Goal: Task Accomplishment & Management: Use online tool/utility

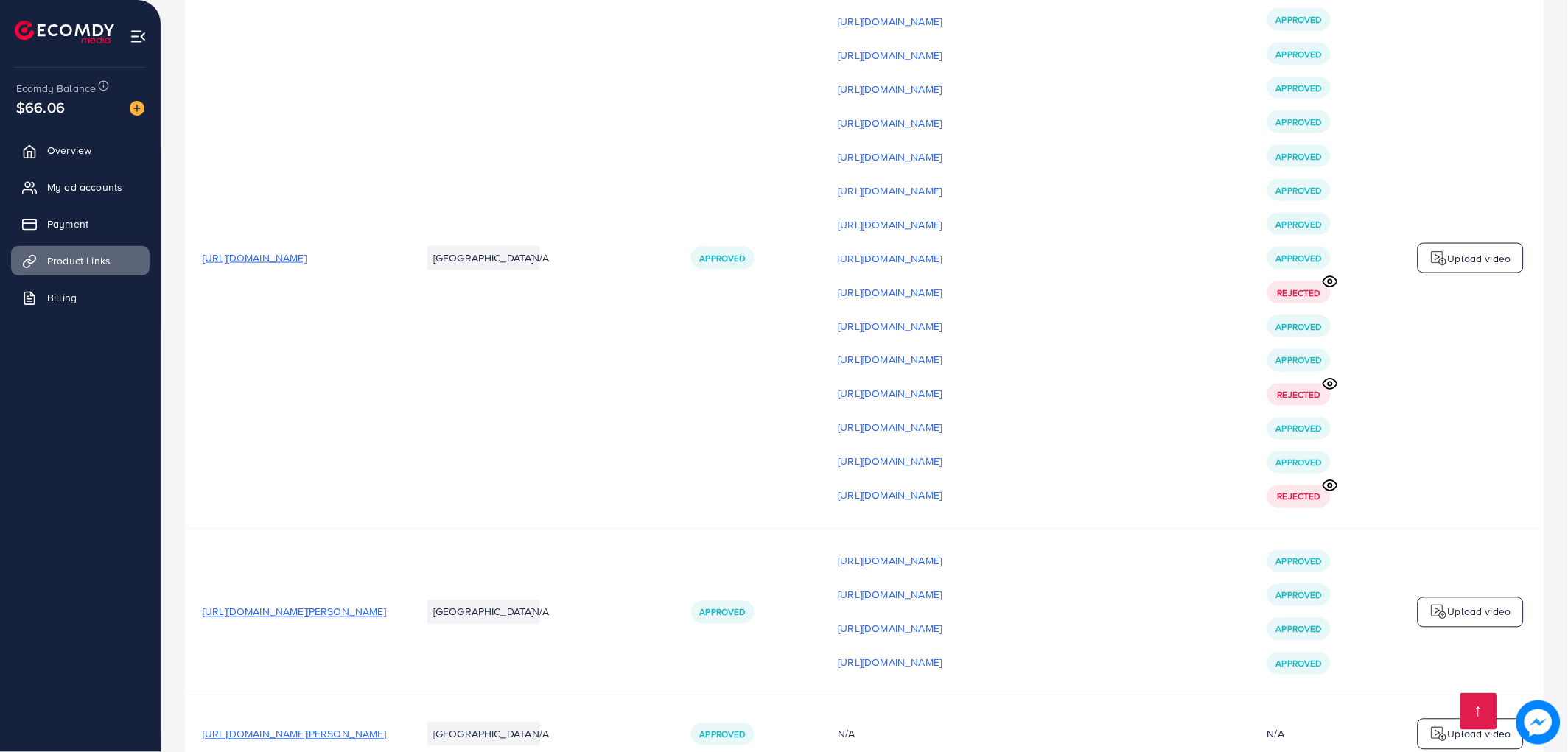
scroll to position [4012, 0]
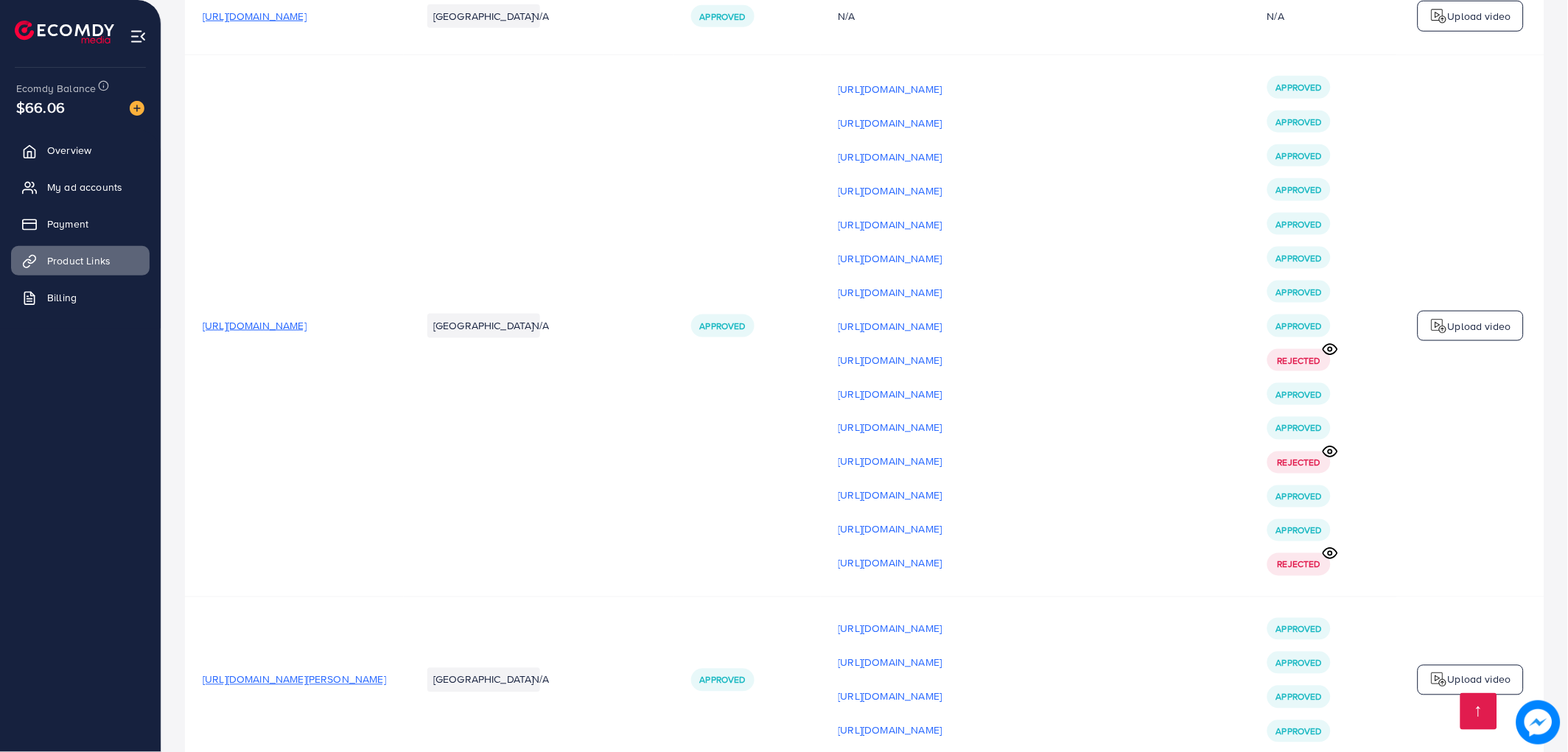
click at [1330, 562] on icon at bounding box center [1330, 554] width 16 height 16
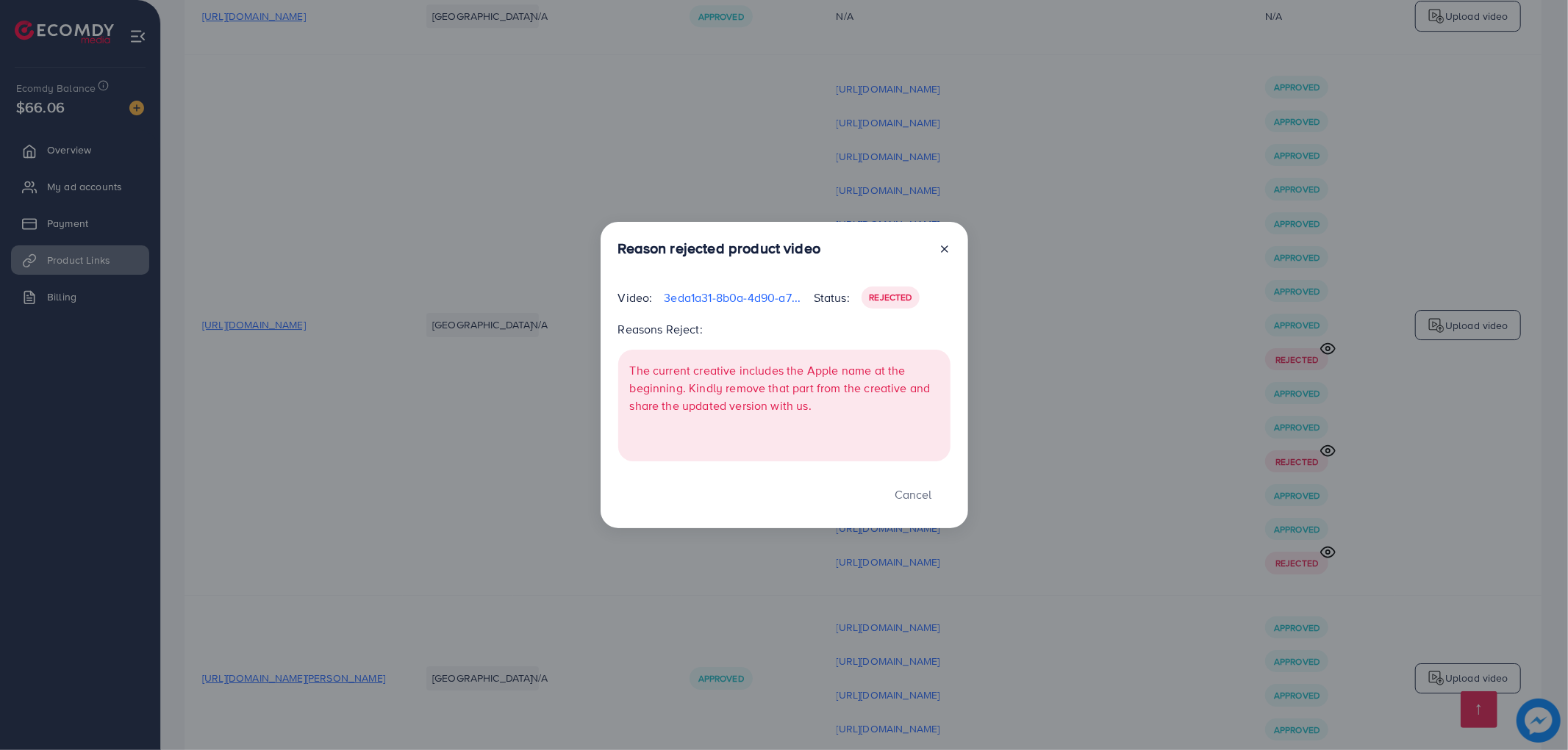
click at [939, 248] on icon at bounding box center [944, 249] width 11 height 11
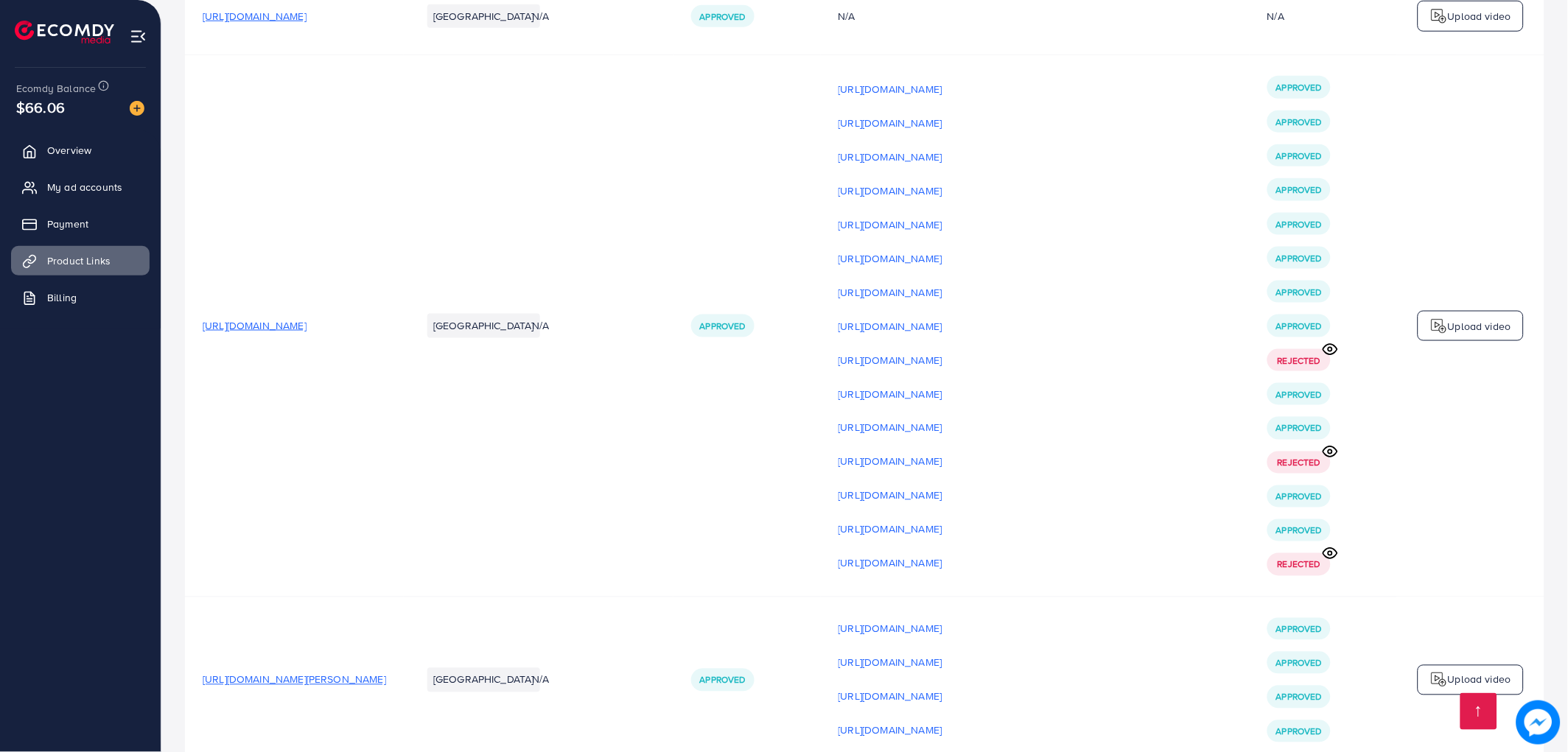
click at [1477, 342] on div "Upload video" at bounding box center [1471, 326] width 106 height 31
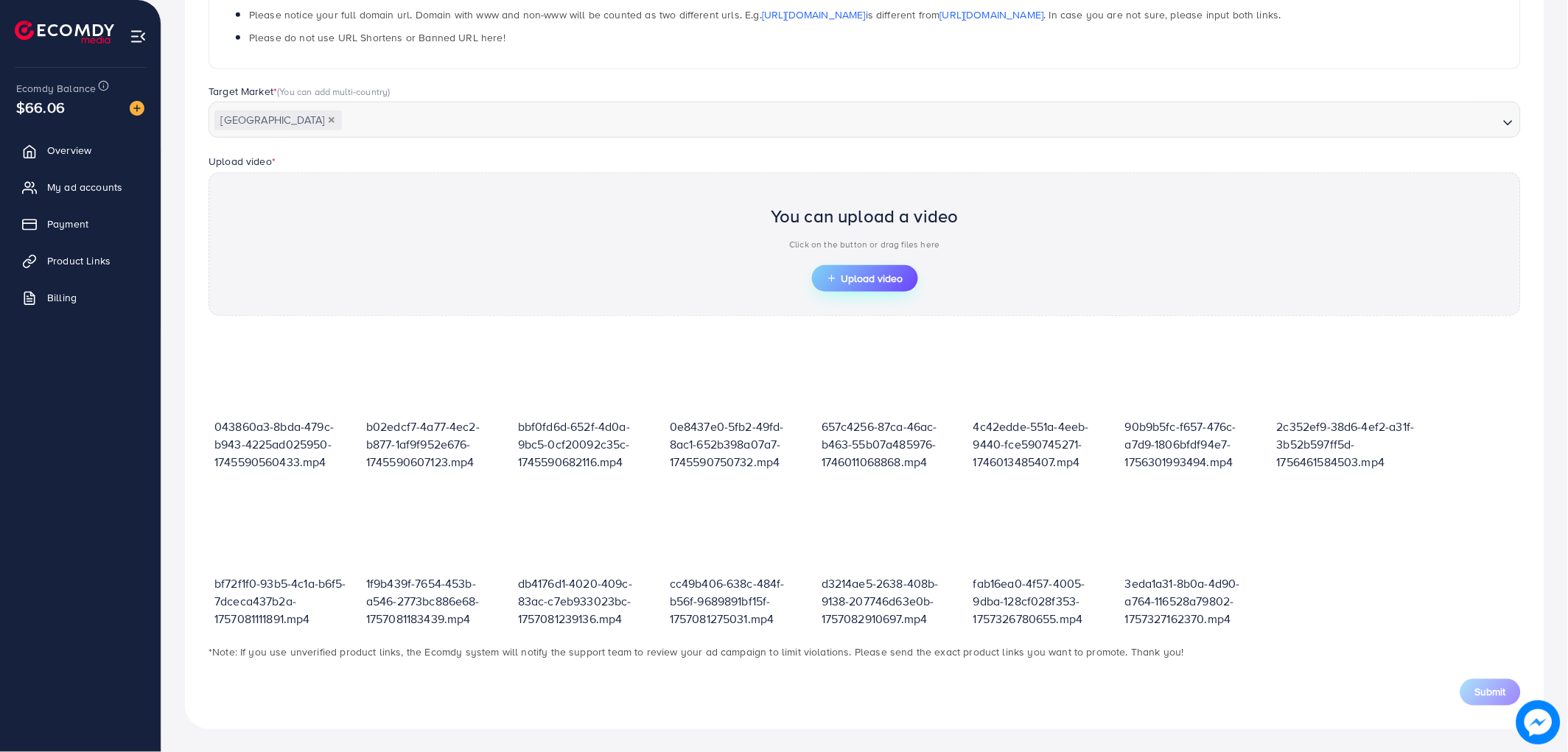
click at [877, 267] on button "Upload video" at bounding box center [864, 278] width 106 height 26
click at [865, 290] on button "Upload video" at bounding box center [864, 278] width 106 height 26
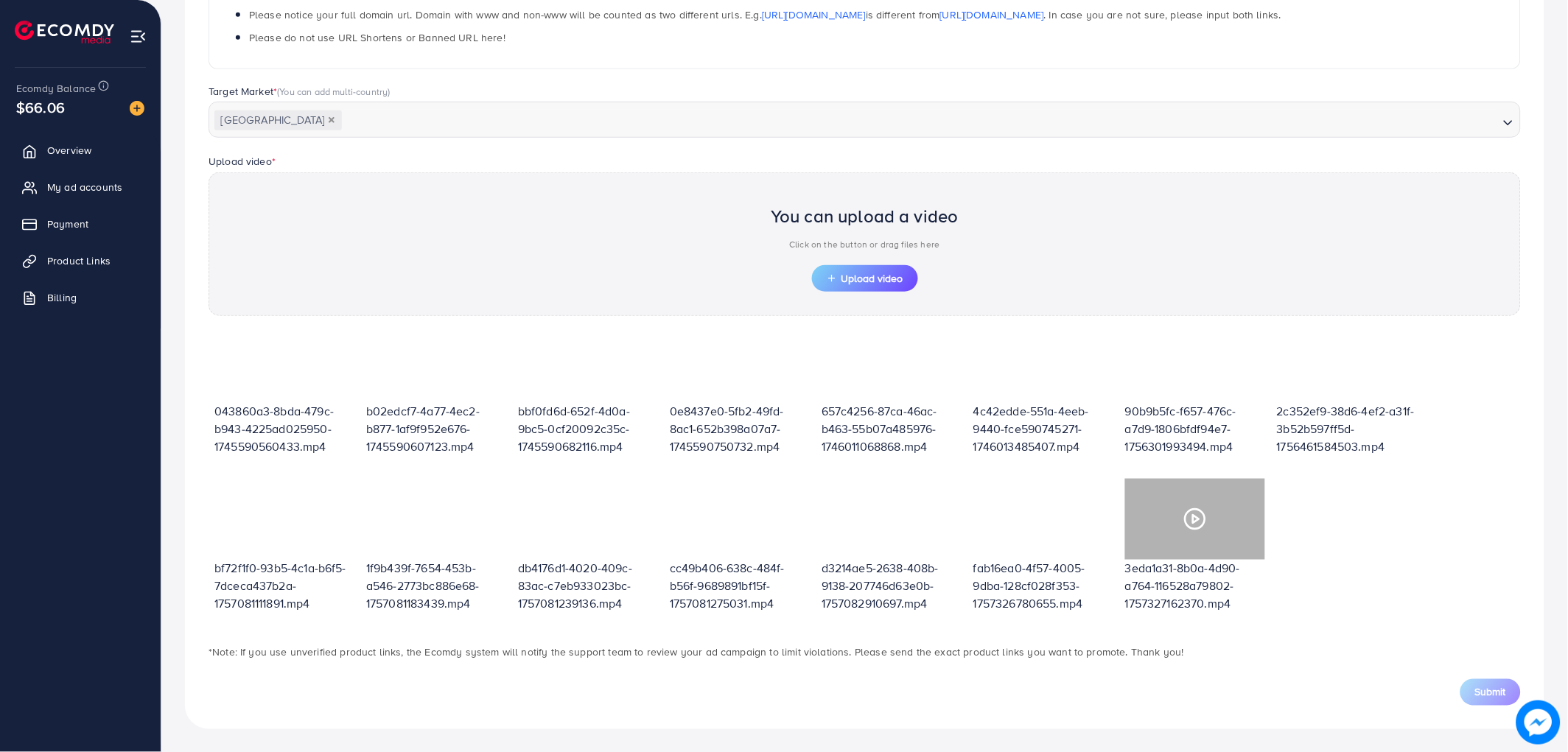
scroll to position [19, 0]
click at [872, 280] on span "Upload video" at bounding box center [864, 279] width 76 height 11
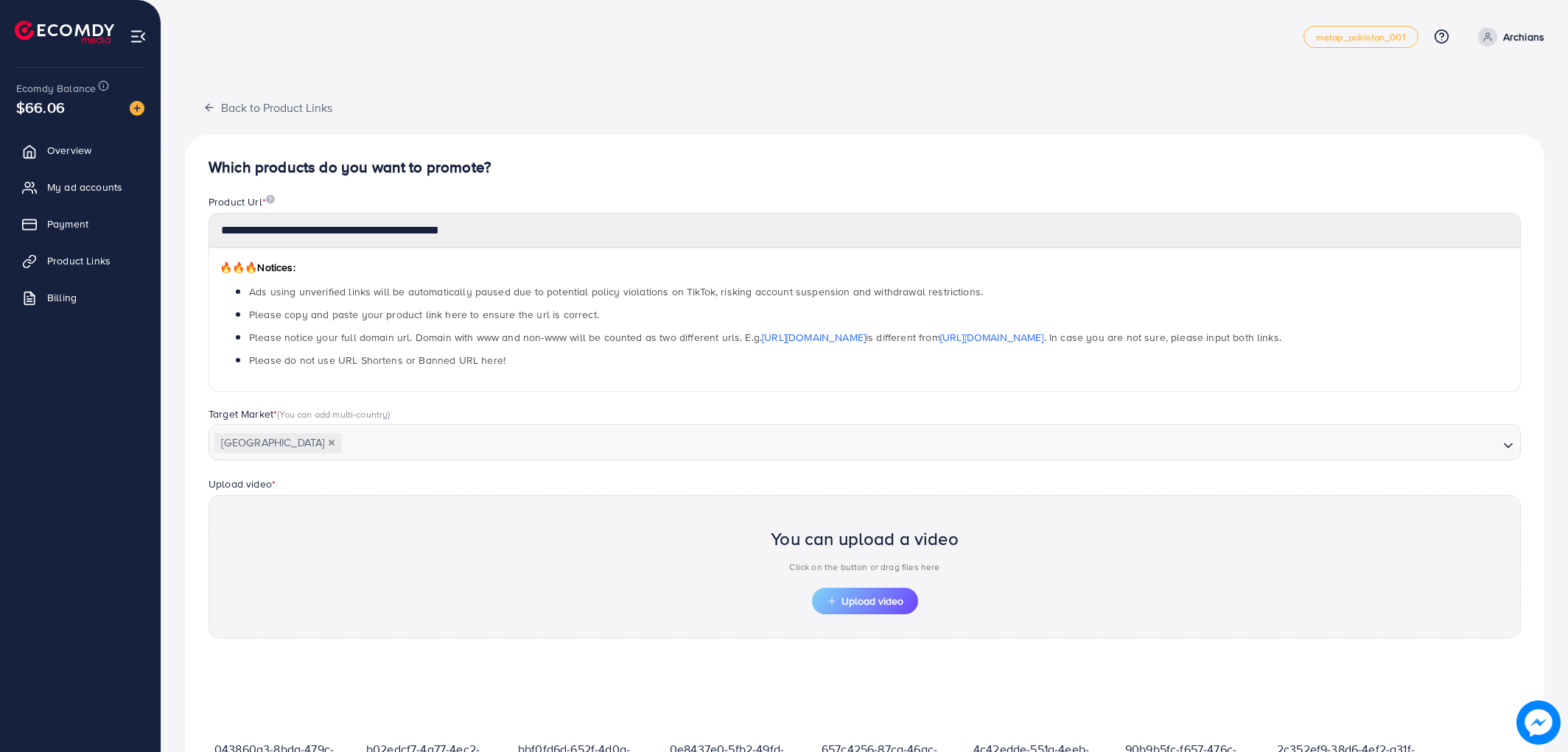
scroll to position [323, 0]
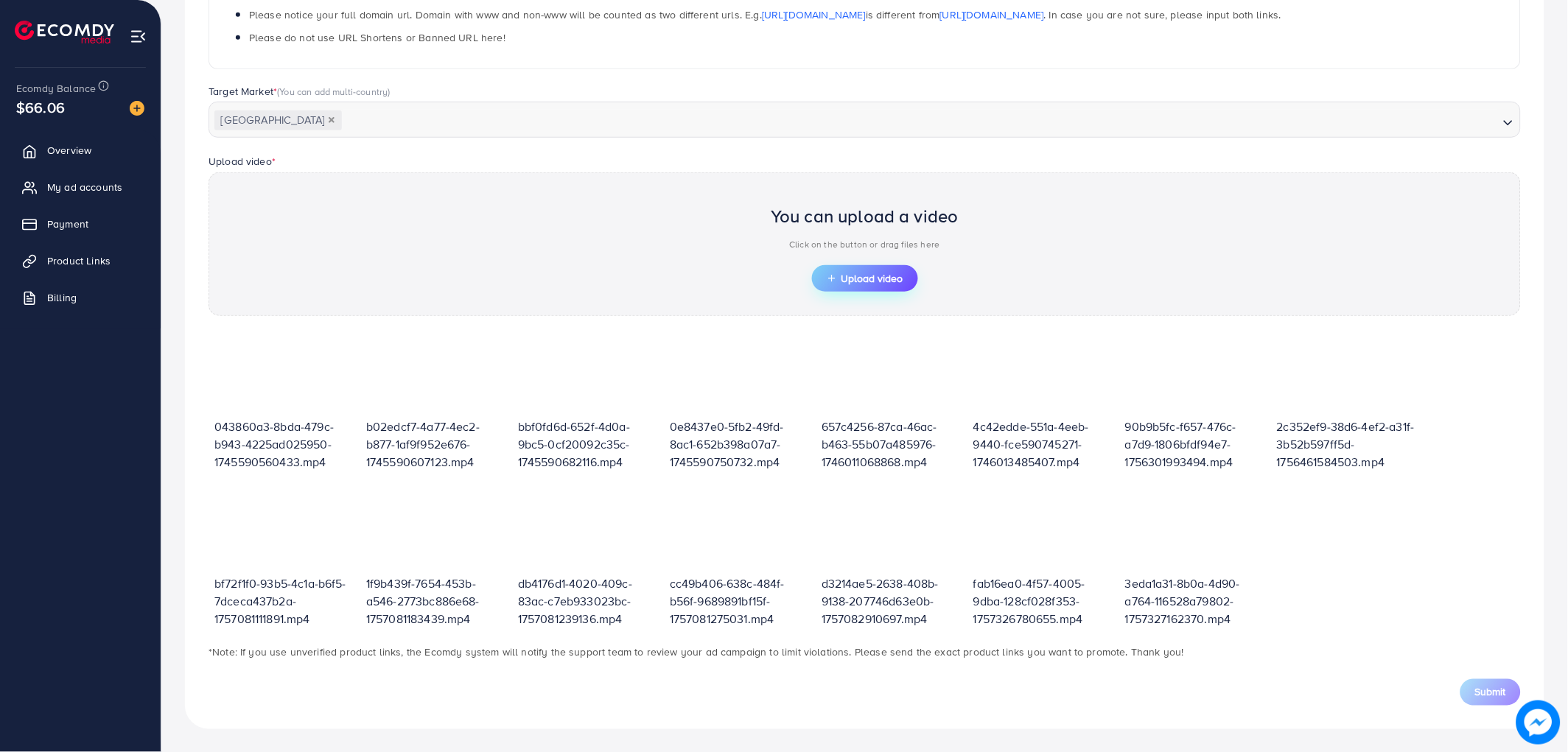
click at [882, 267] on button "Upload video" at bounding box center [864, 278] width 106 height 26
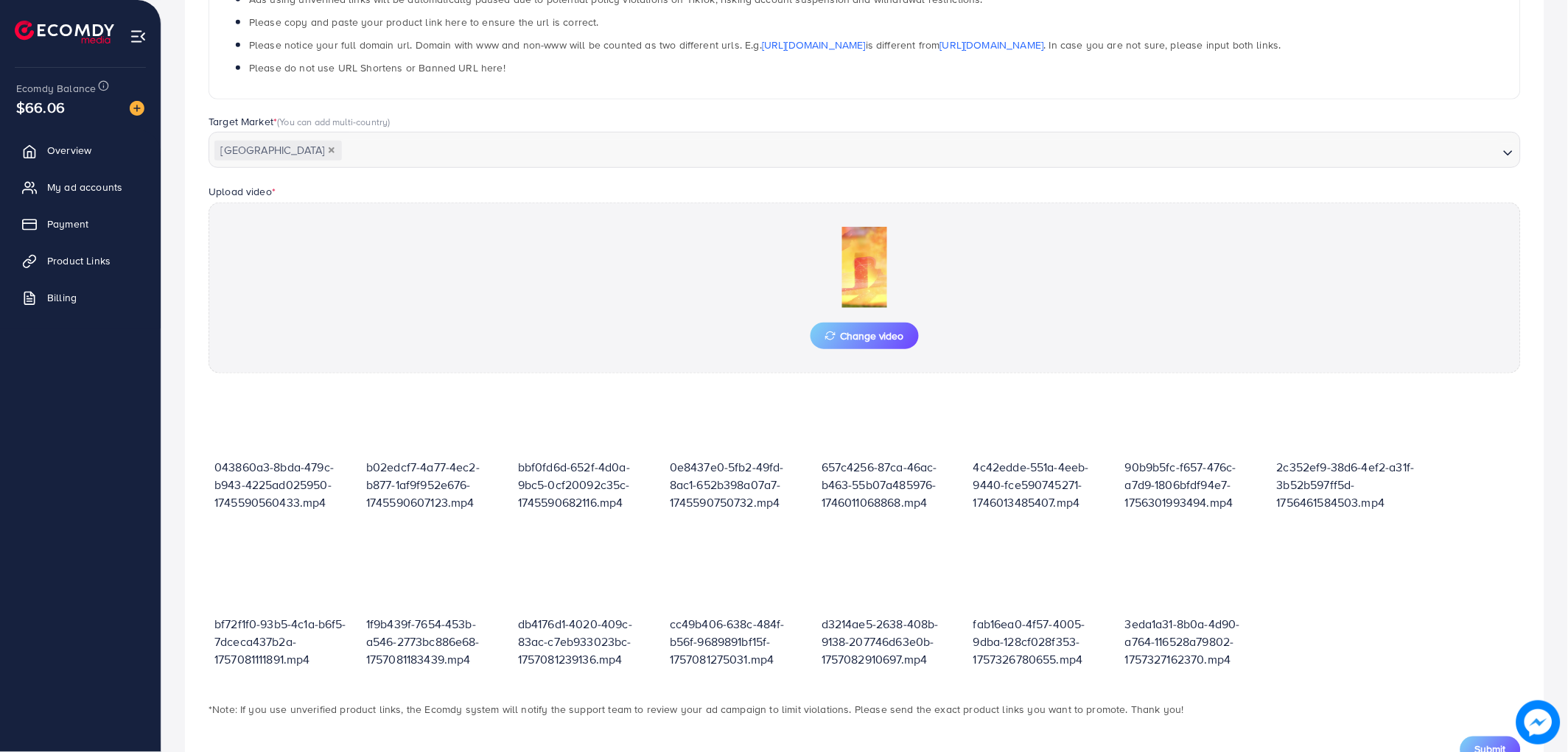
scroll to position [350, 0]
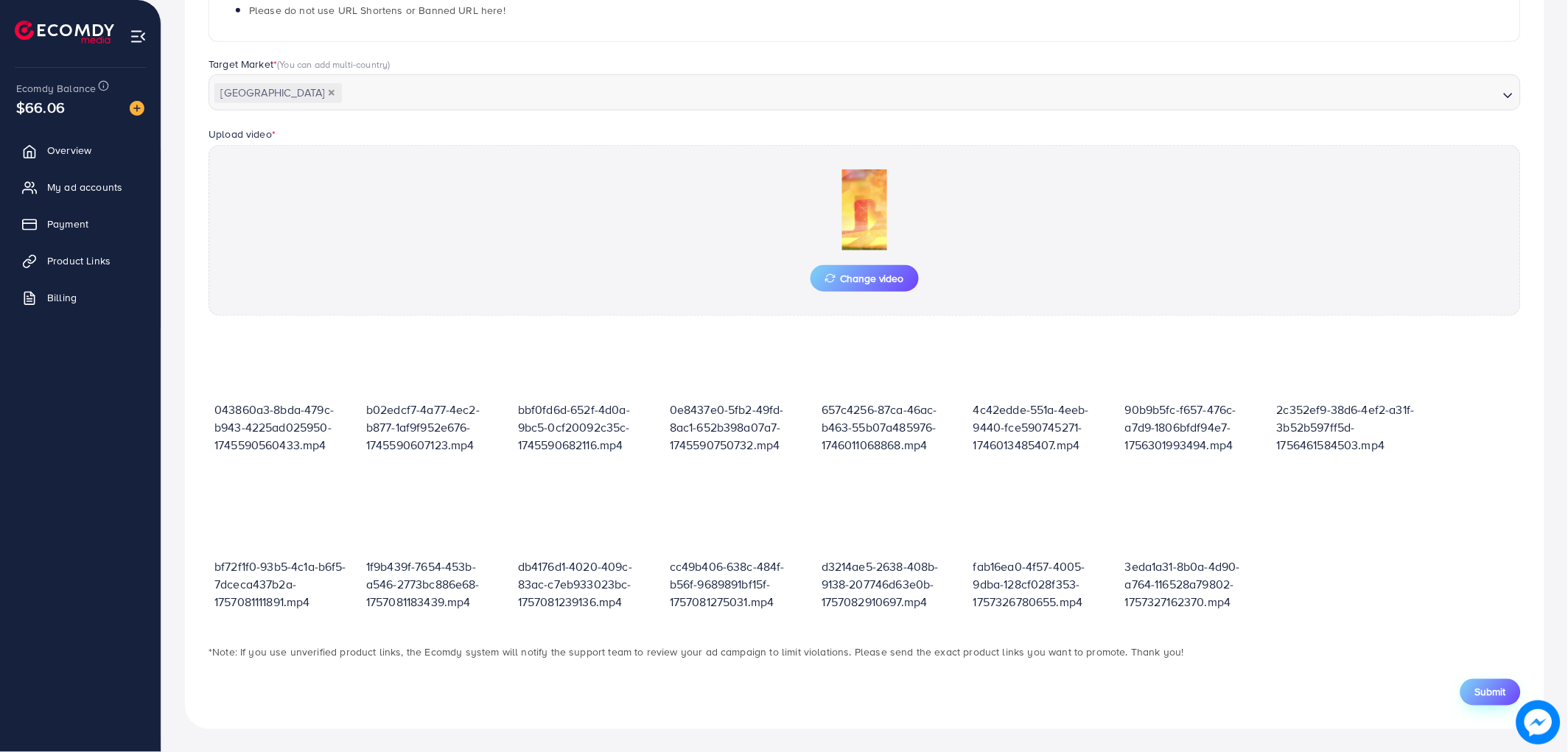
click at [1484, 701] on button "Submit" at bounding box center [1490, 692] width 61 height 26
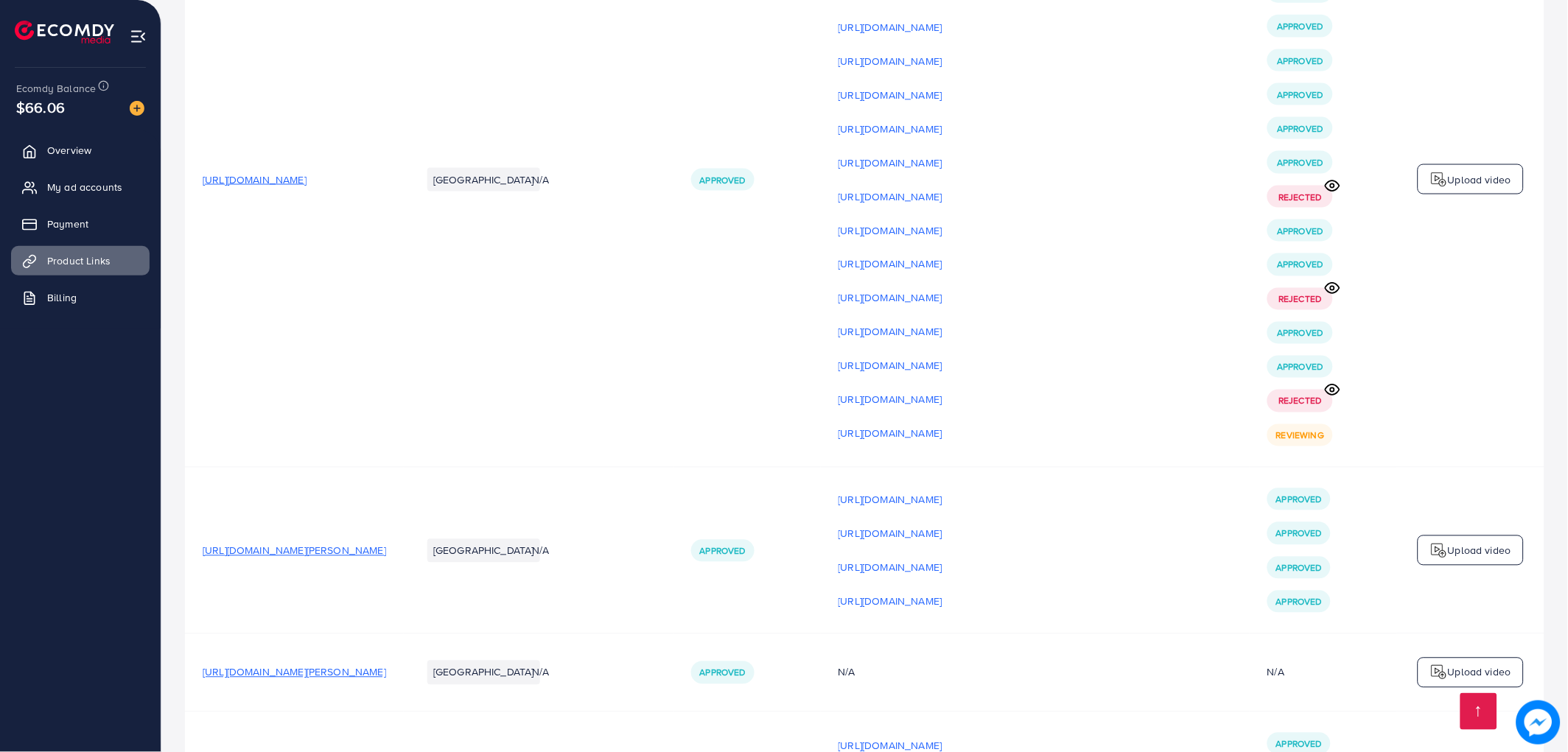
click at [1456, 189] on p "Upload video" at bounding box center [1479, 180] width 63 height 18
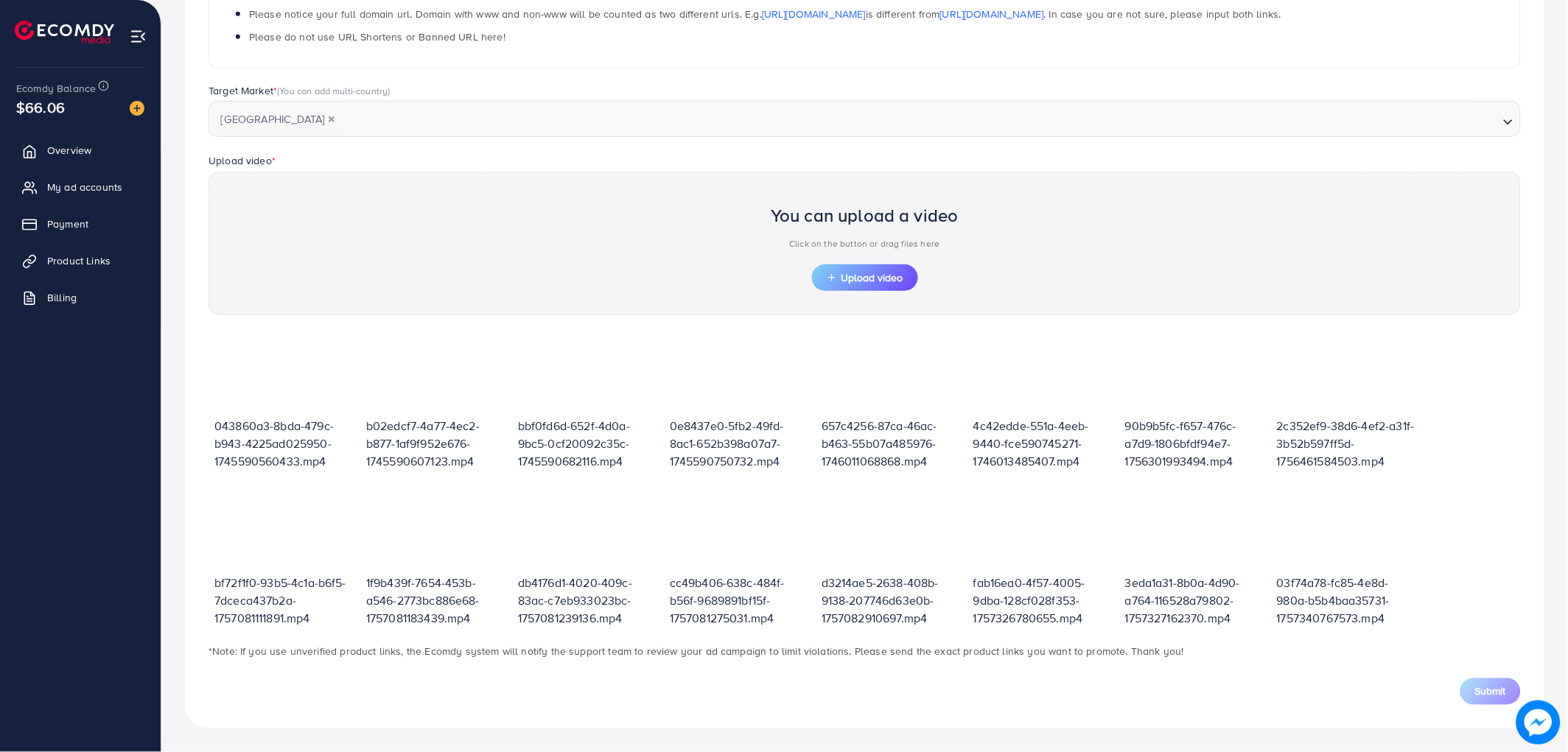
scroll to position [323, 0]
click at [879, 282] on span "Upload video" at bounding box center [864, 279] width 76 height 11
click at [78, 191] on span "My ad accounts" at bounding box center [89, 187] width 75 height 15
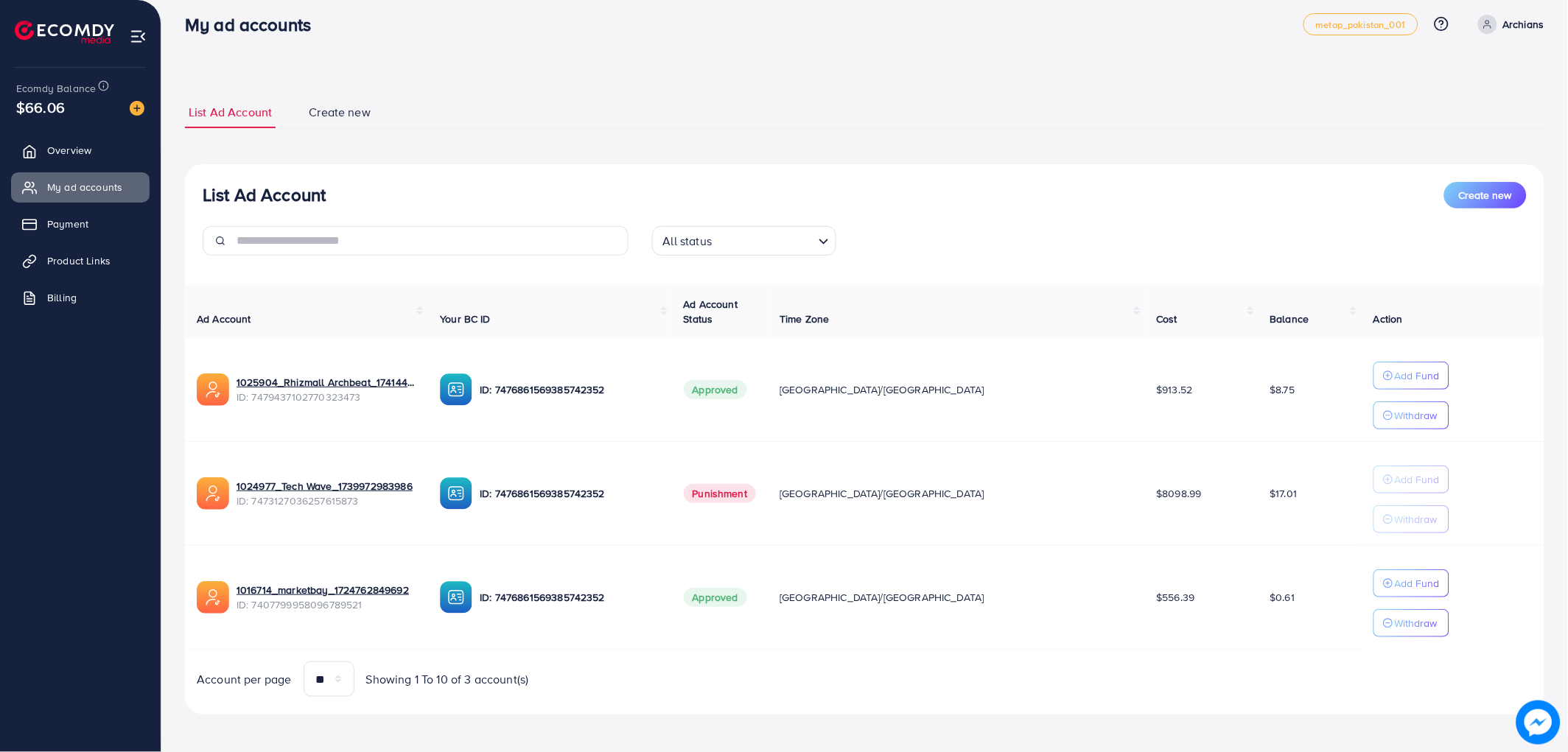
scroll to position [17, 0]
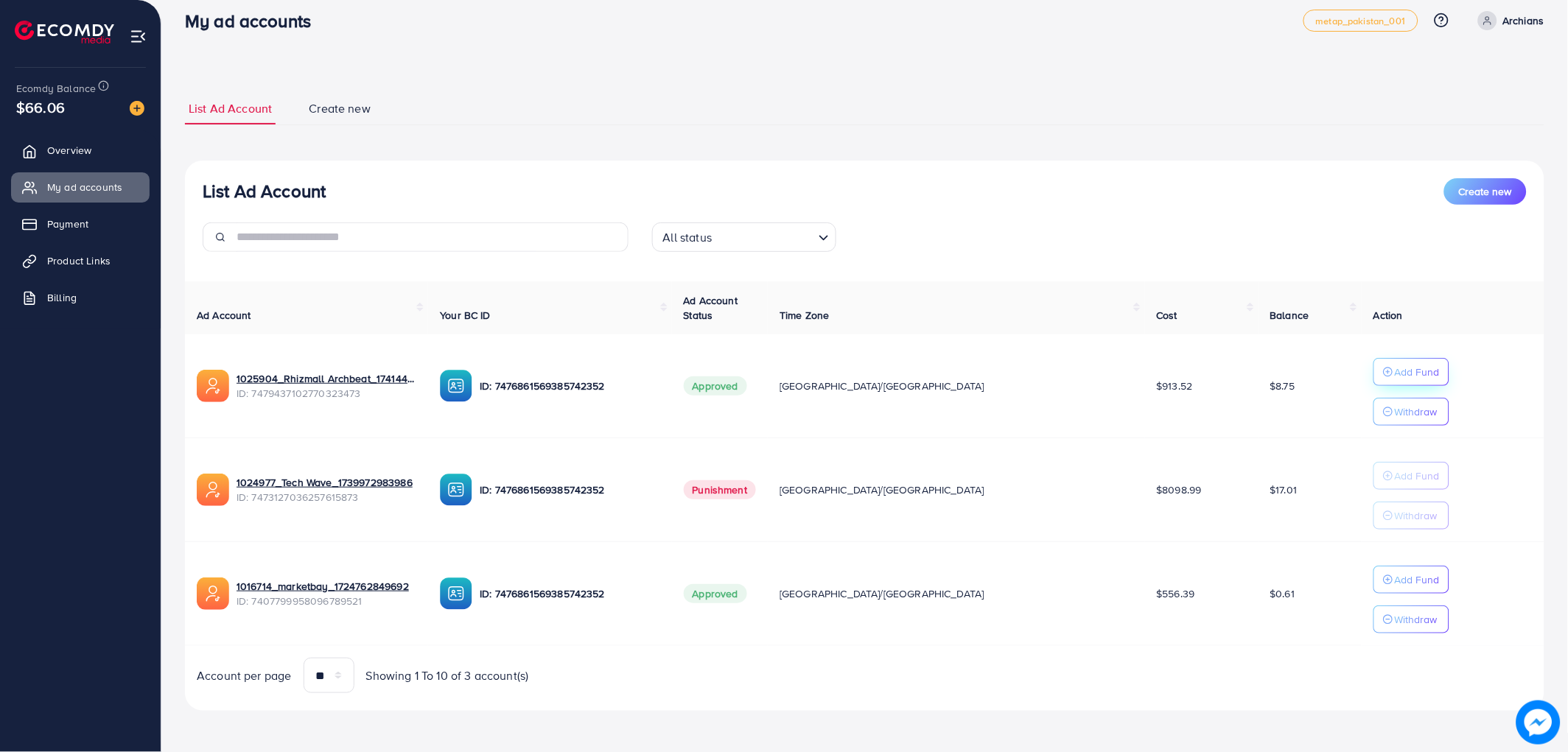
click at [1395, 373] on p "Add Fund" at bounding box center [1417, 372] width 45 height 18
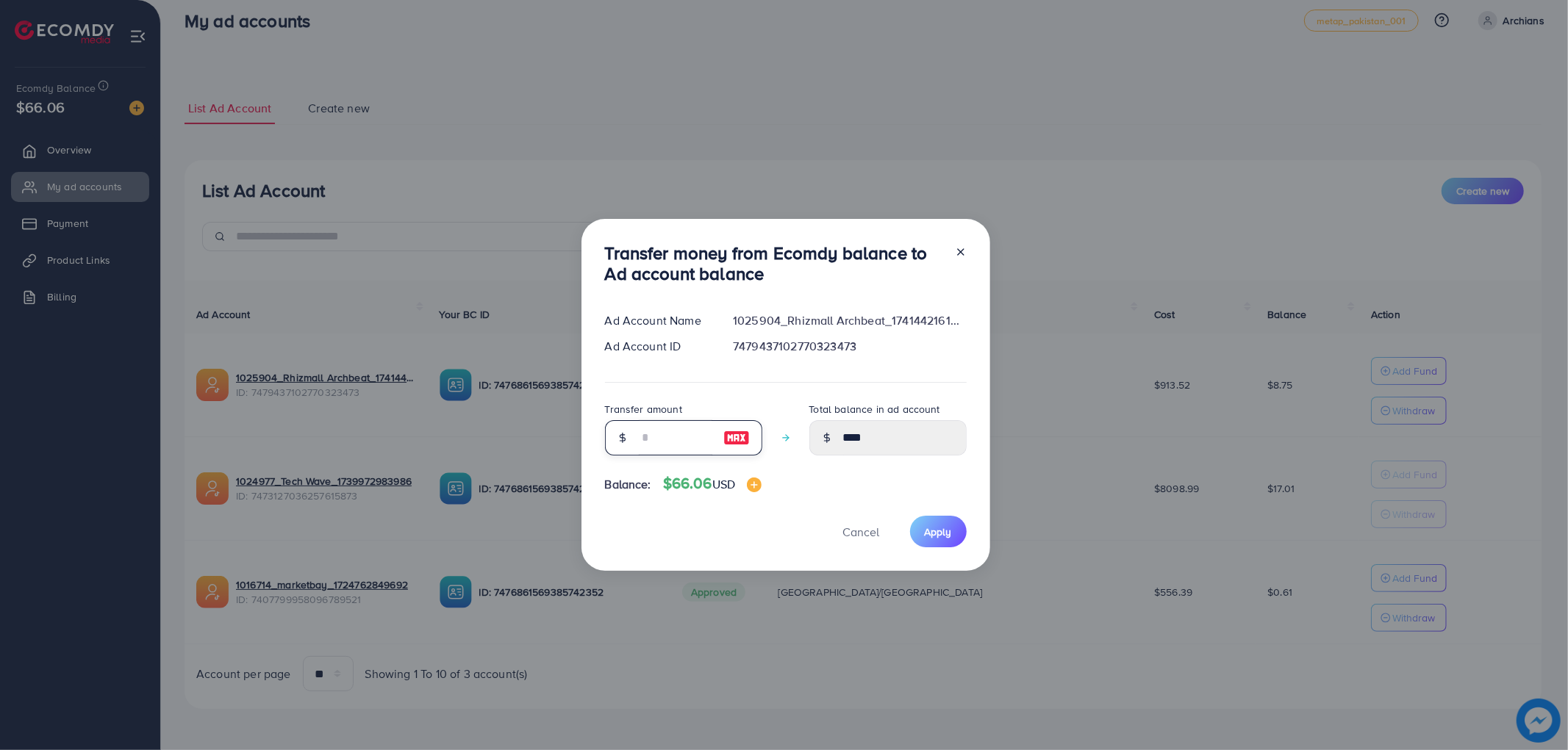
click at [692, 438] on input "number" at bounding box center [676, 438] width 74 height 35
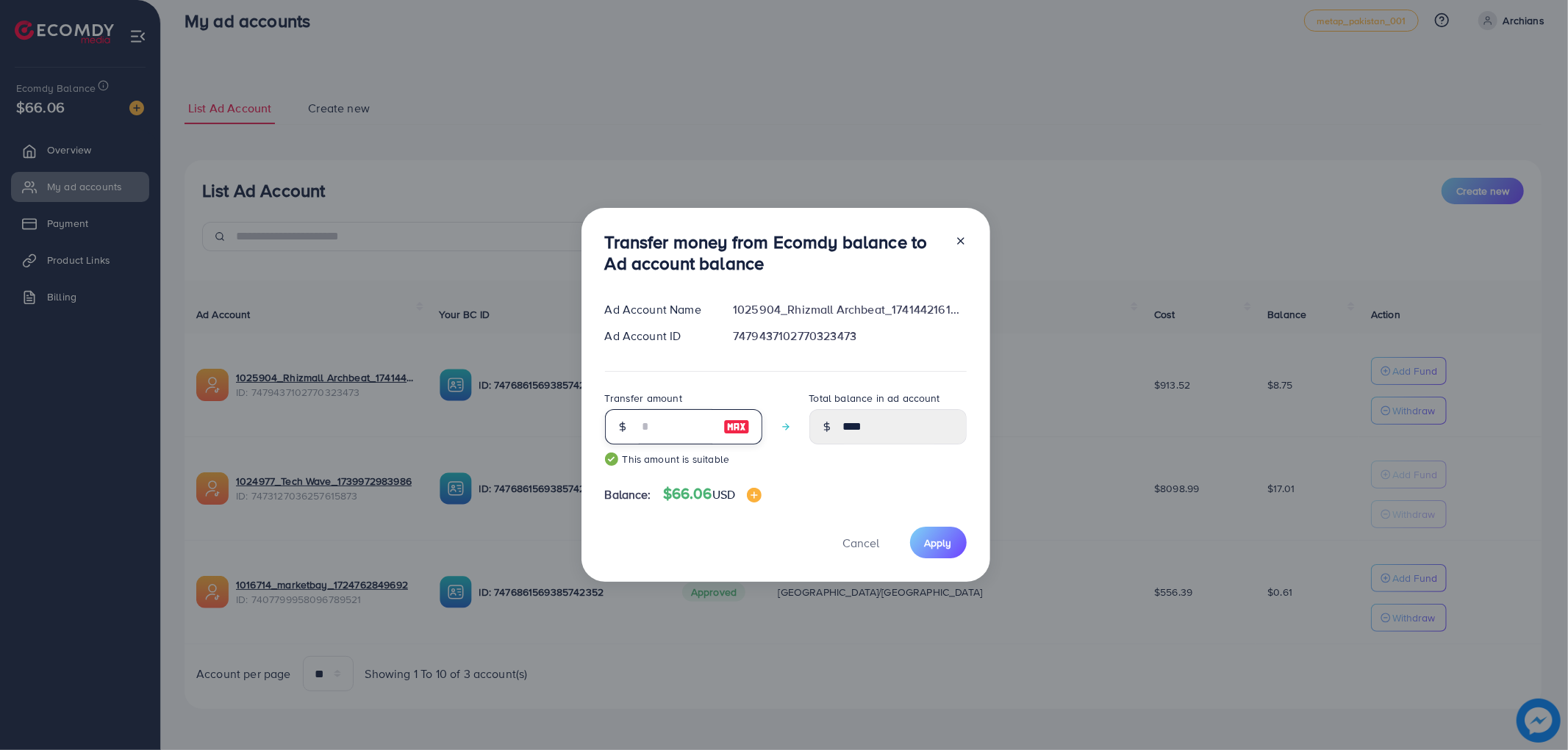
drag, startPoint x: 650, startPoint y: 431, endPoint x: 581, endPoint y: 434, distance: 69.1
click at [581, 434] on div "Transfer money from Ecomdy balance to Ad account balance Ad Account Name 102590…" at bounding box center [785, 396] width 409 height 375
type input "**"
click at [925, 539] on span "Apply" at bounding box center [938, 543] width 27 height 15
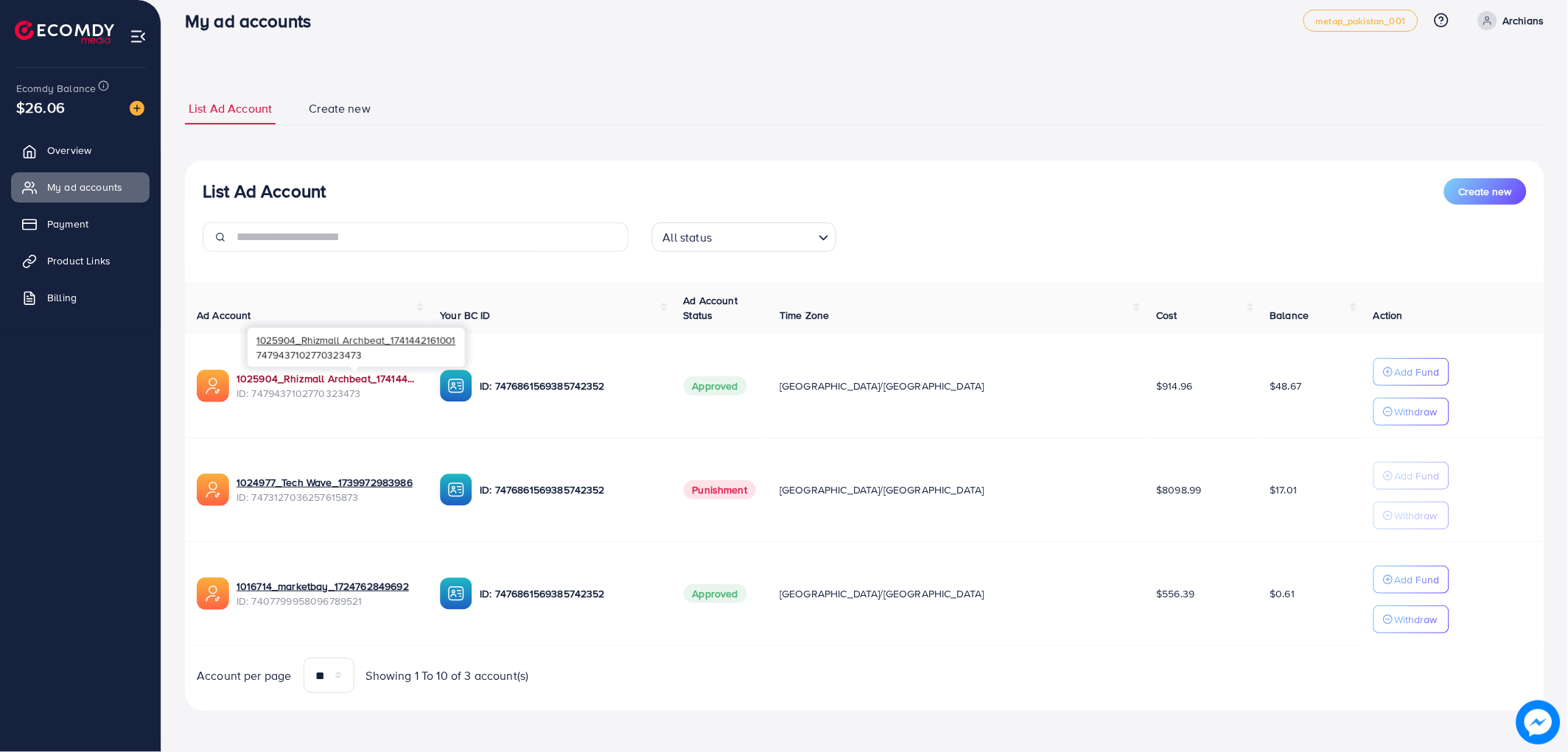
click at [318, 382] on link "1025904_Rhizmall Archbeat_1741442161001" at bounding box center [326, 378] width 180 height 15
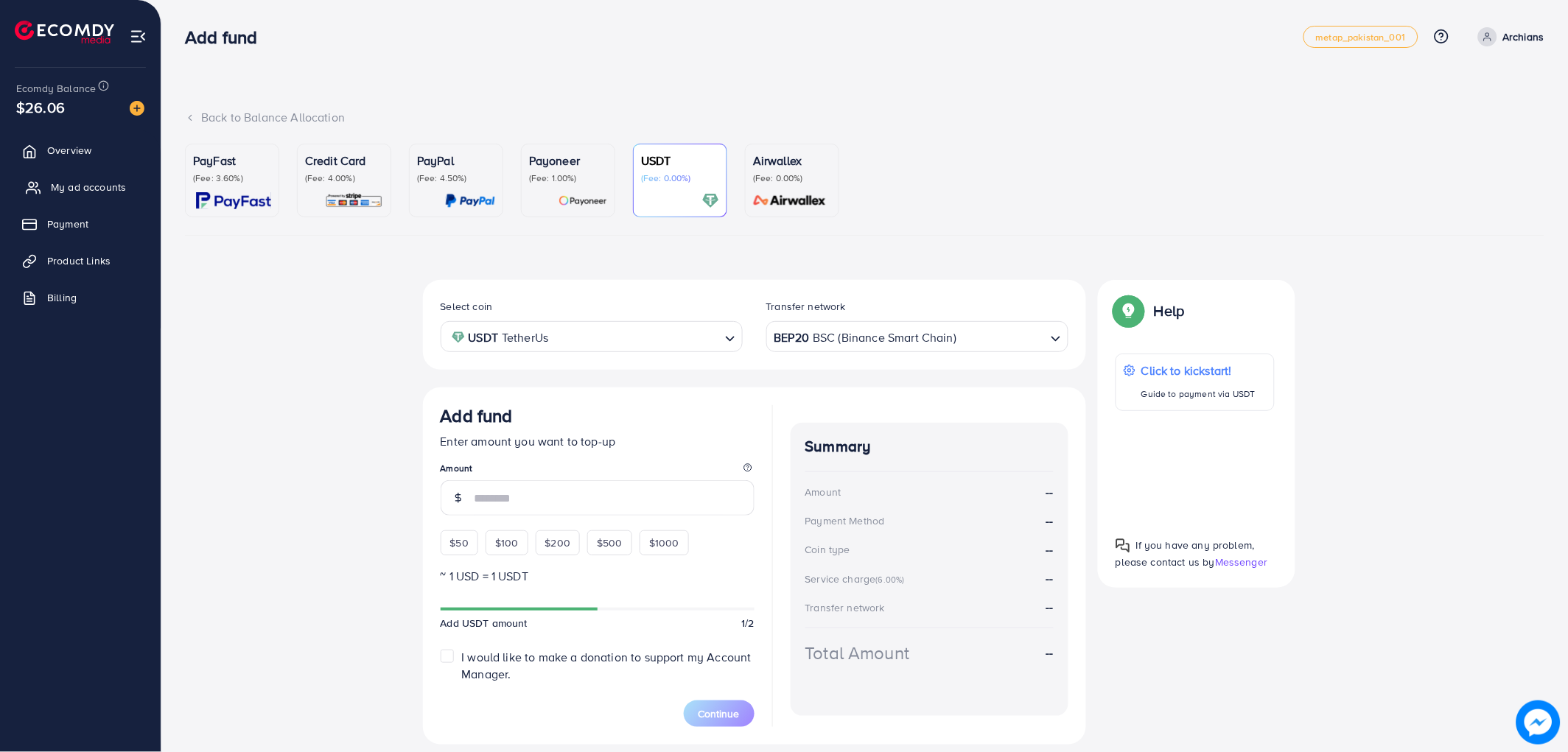
click at [69, 192] on span "My ad accounts" at bounding box center [89, 187] width 75 height 15
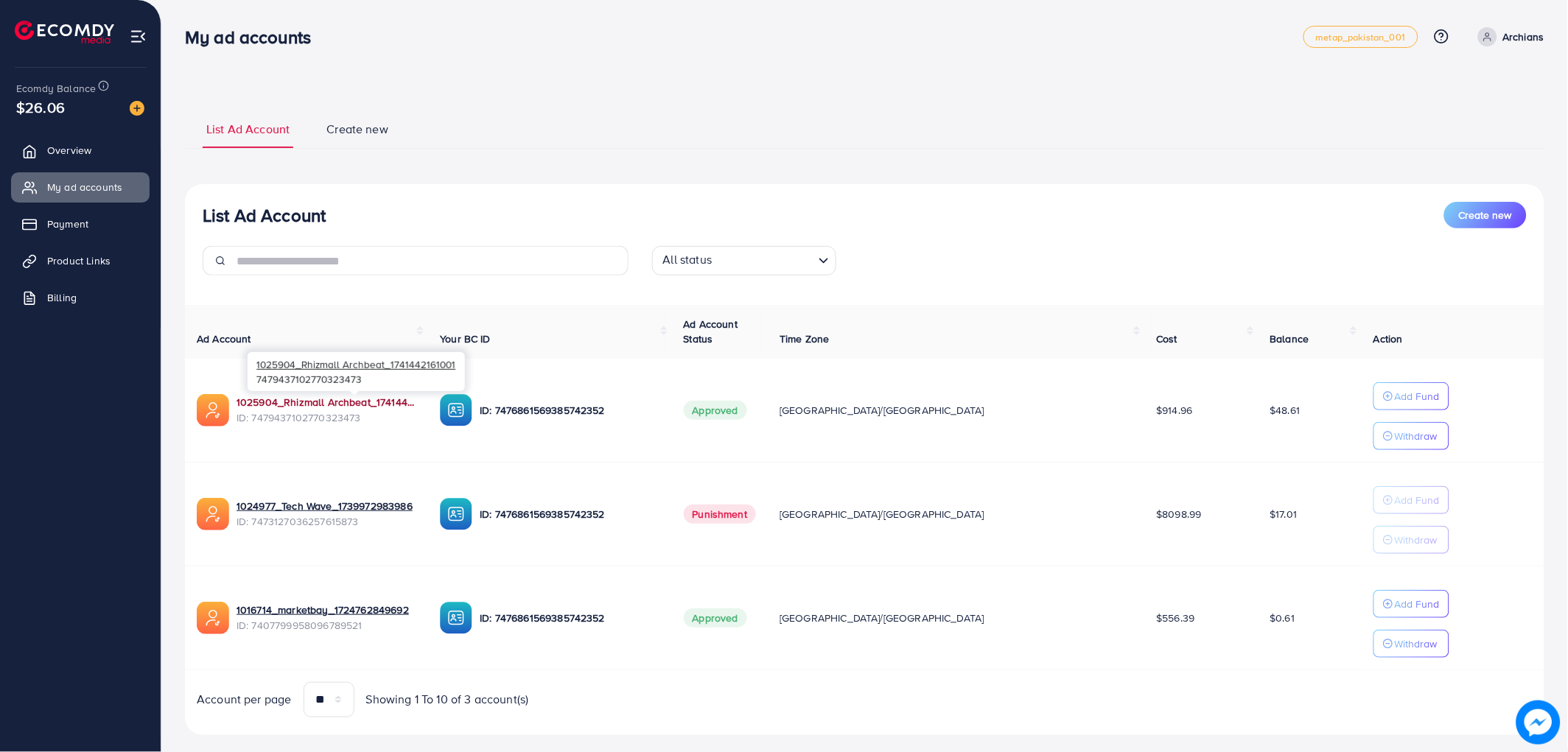
click at [311, 409] on link "1025904_Rhizmall Archbeat_1741442161001" at bounding box center [326, 402] width 180 height 15
click at [83, 260] on span "Product Links" at bounding box center [82, 261] width 63 height 15
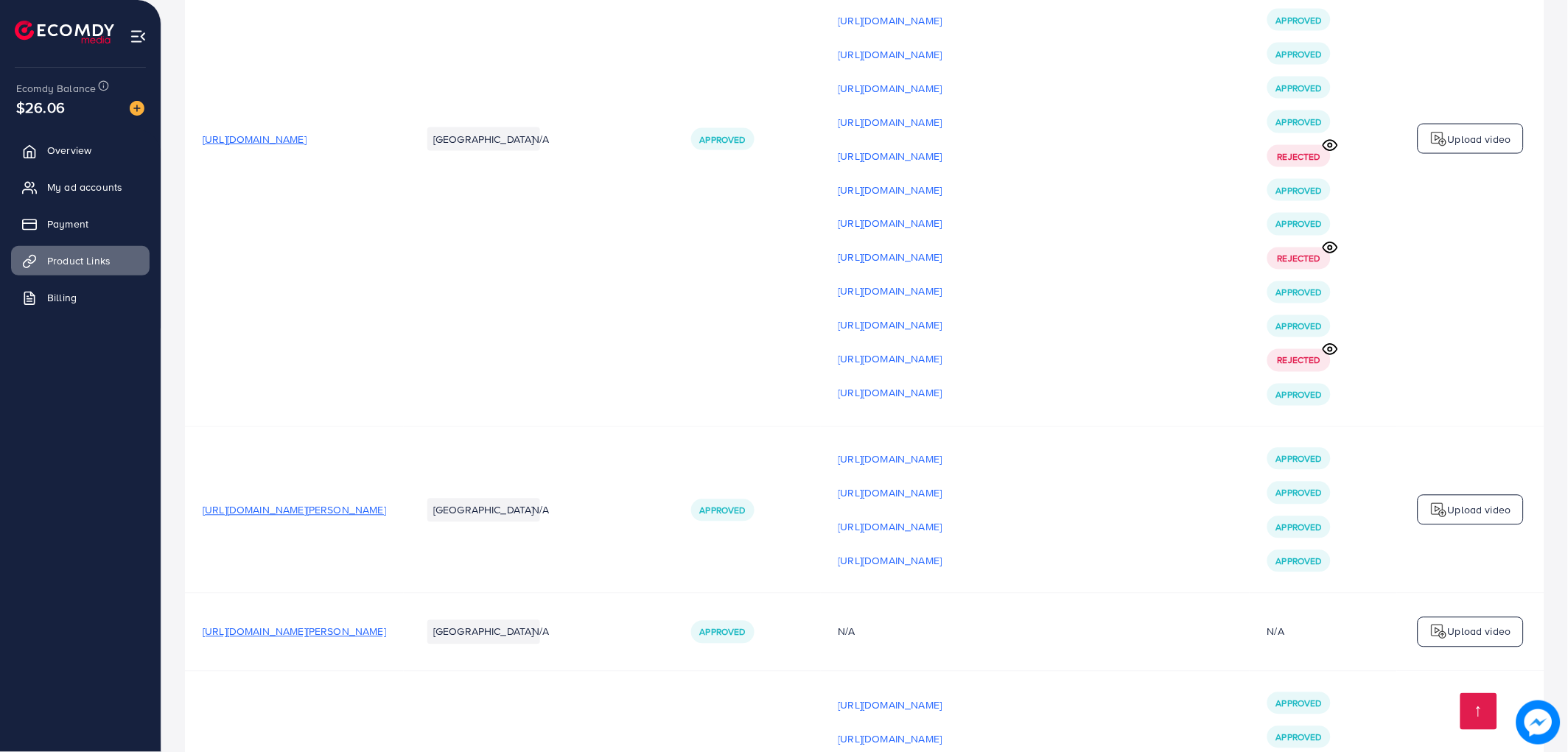
scroll to position [4216, 0]
click at [306, 146] on span "[URL][DOMAIN_NAME]" at bounding box center [254, 138] width 104 height 15
click at [1469, 154] on div "Upload video" at bounding box center [1471, 138] width 106 height 31
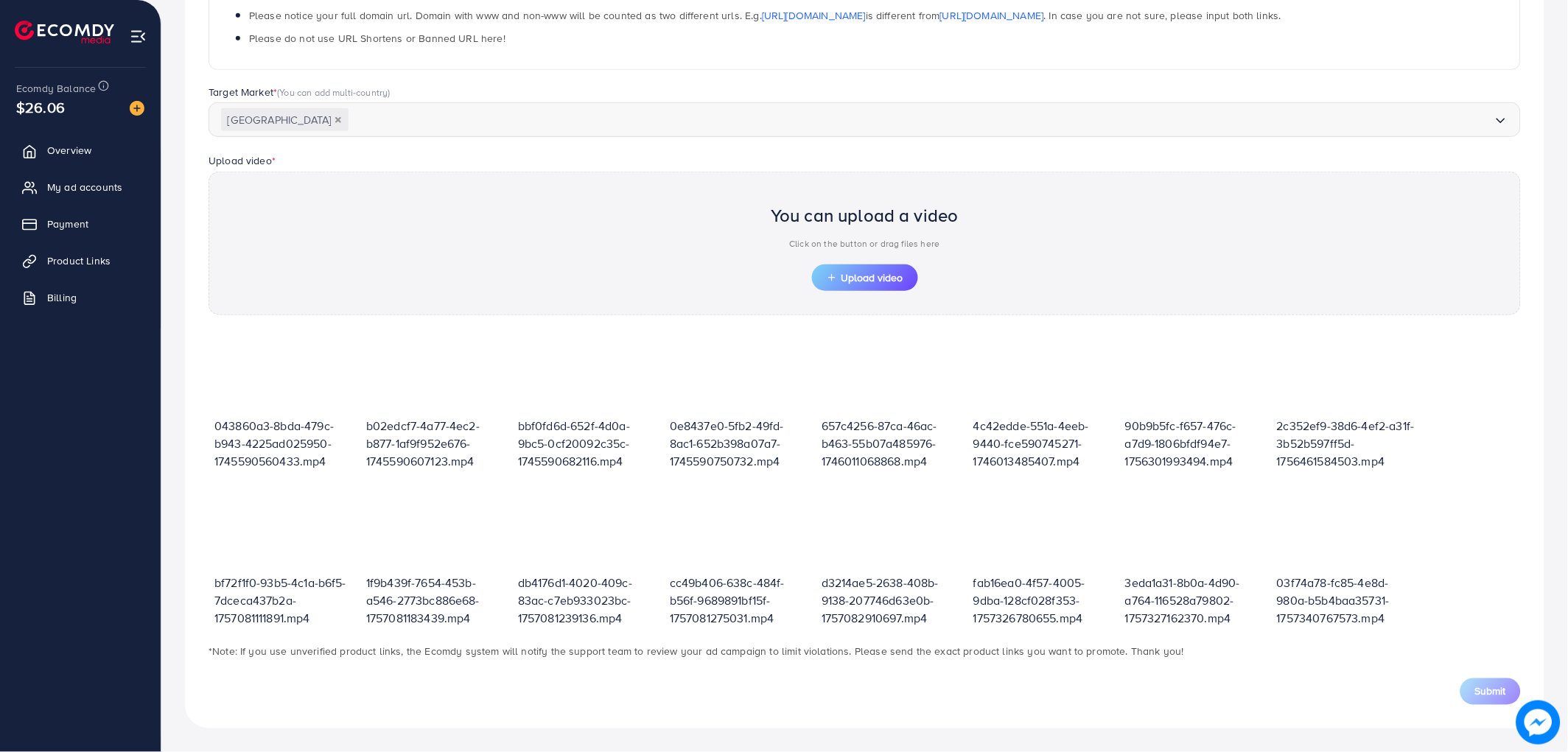
scroll to position [321, 0]
click at [856, 274] on span "Upload video" at bounding box center [864, 279] width 76 height 11
